Goal: Find contact information: Find contact information

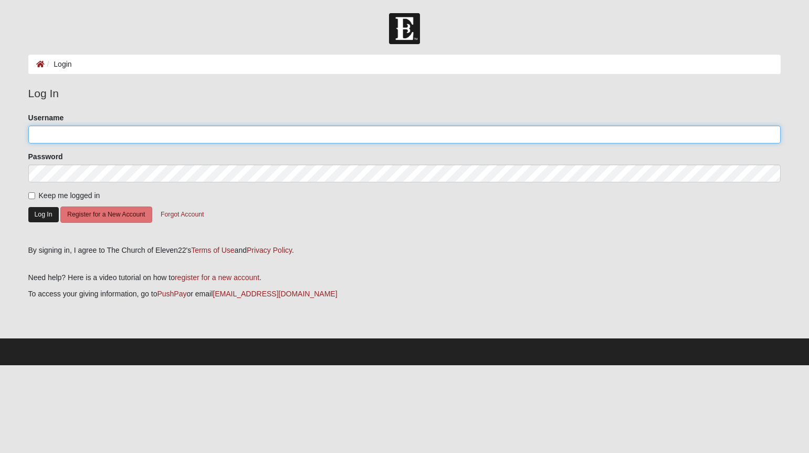
type input "[EMAIL_ADDRESS][DOMAIN_NAME]"
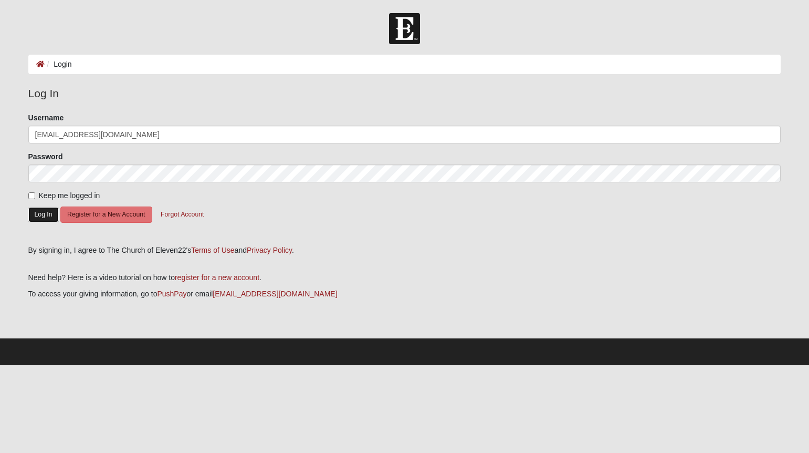
click at [40, 214] on button "Log In" at bounding box center [43, 214] width 30 height 15
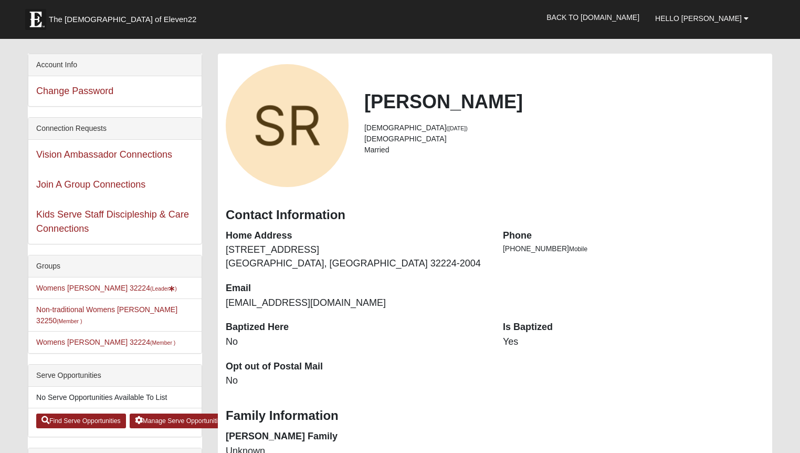
scroll to position [53, 0]
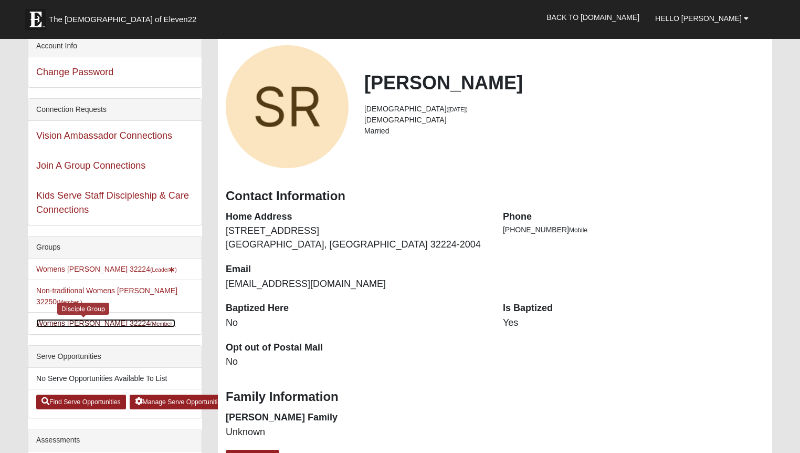
click at [66, 319] on link "Womens Rud 32224 (Member )" at bounding box center [105, 323] width 139 height 8
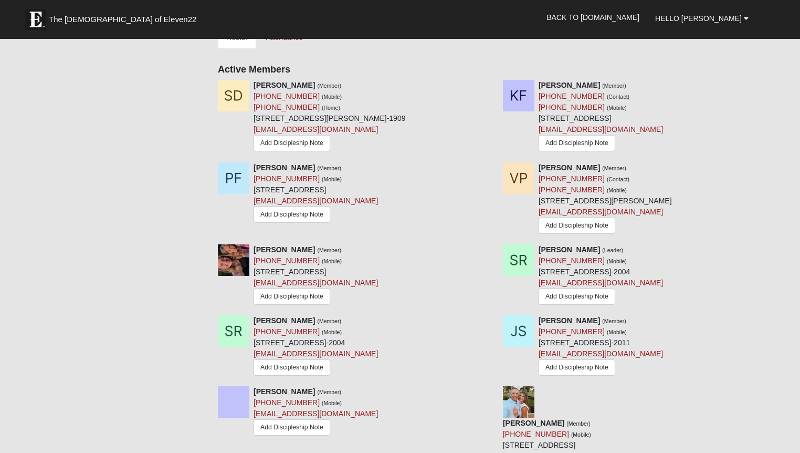
scroll to position [473, 0]
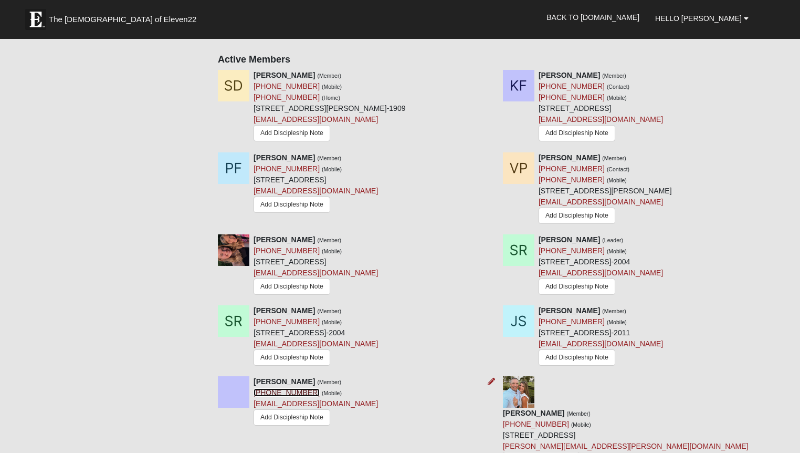
click at [276, 392] on link "[PHONE_NUMBER]" at bounding box center [287, 392] width 66 height 8
